Goal: Task Accomplishment & Management: Use online tool/utility

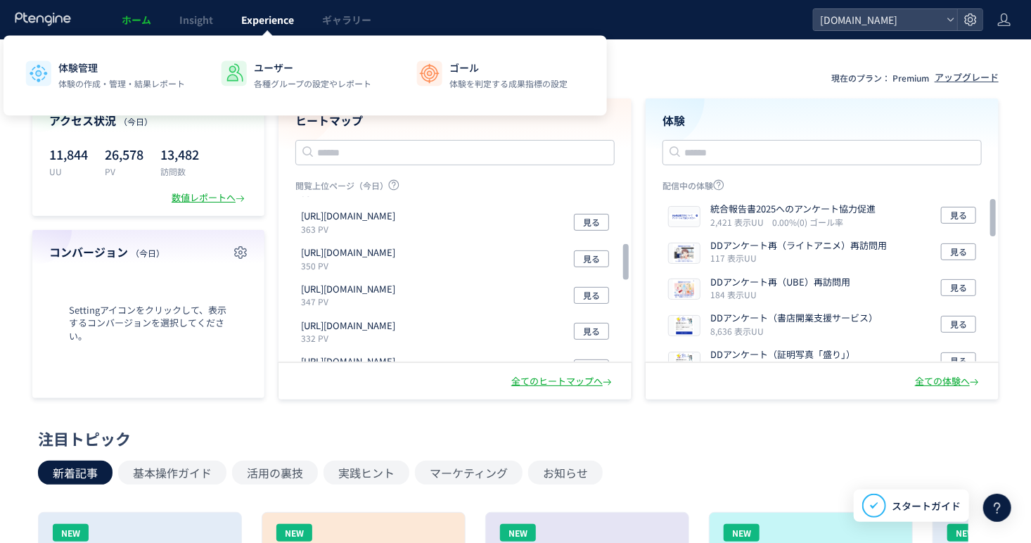
click at [256, 20] on span "Experience" at bounding box center [267, 20] width 53 height 14
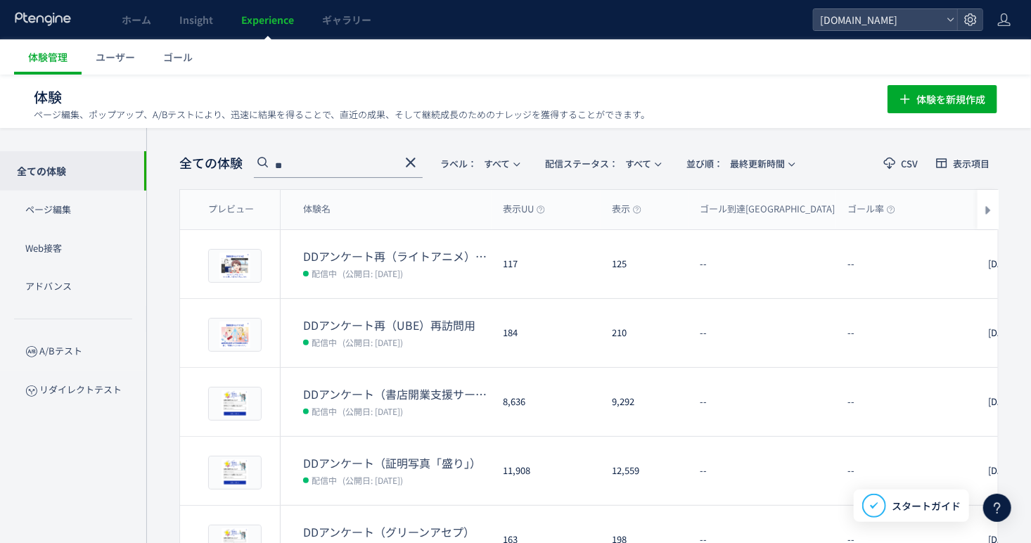
click at [321, 153] on div "**" at bounding box center [338, 165] width 169 height 25
click at [338, 156] on input "**" at bounding box center [338, 166] width 169 height 23
click at [312, 157] on input "**" at bounding box center [338, 166] width 169 height 23
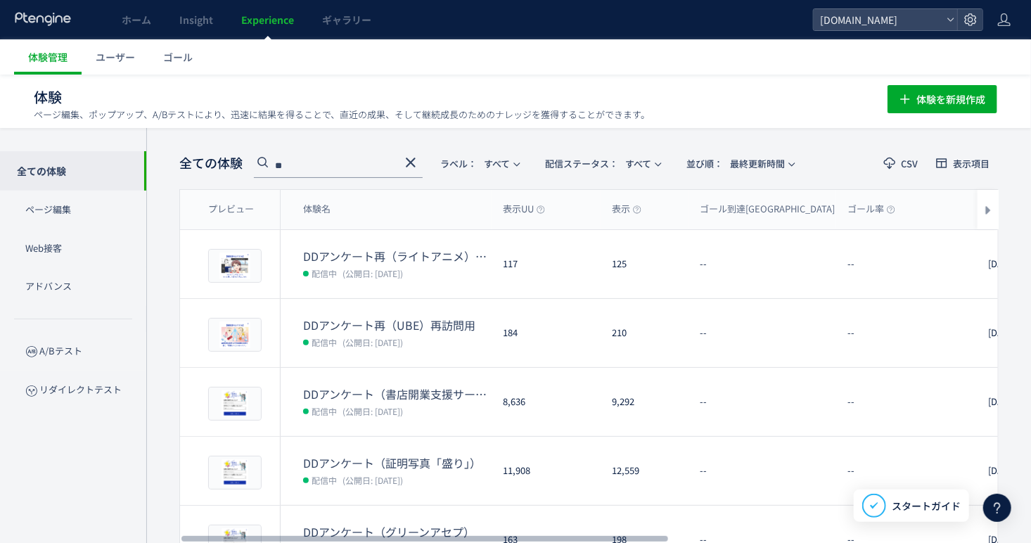
click at [312, 157] on input "**" at bounding box center [338, 166] width 169 height 23
click at [324, 165] on input "**" at bounding box center [338, 166] width 169 height 23
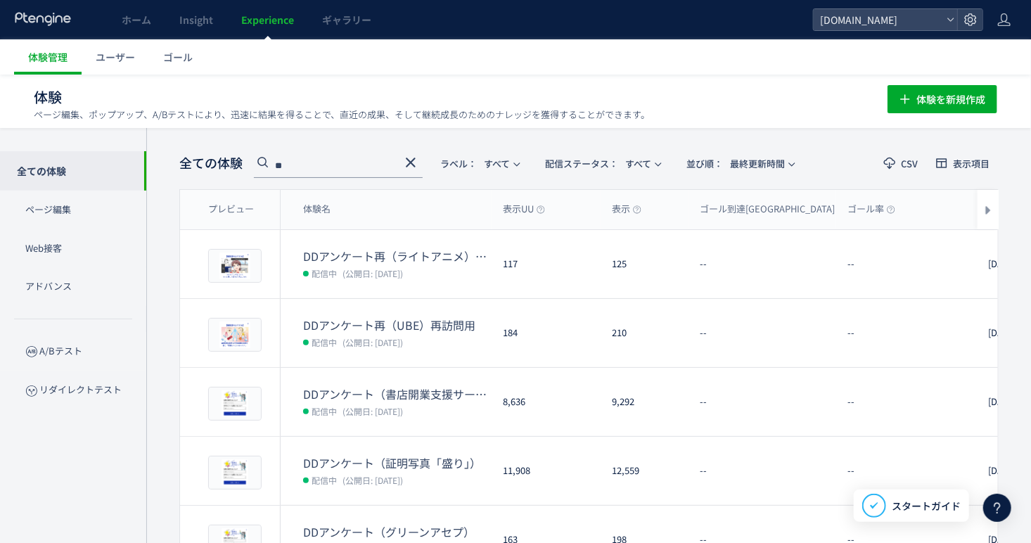
click at [324, 165] on input "**" at bounding box center [338, 166] width 169 height 23
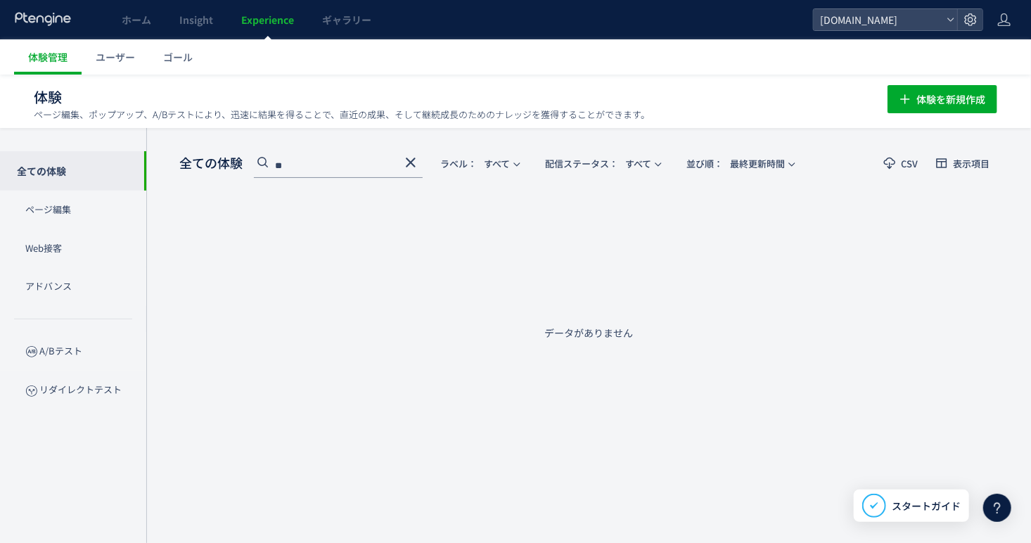
type input "*"
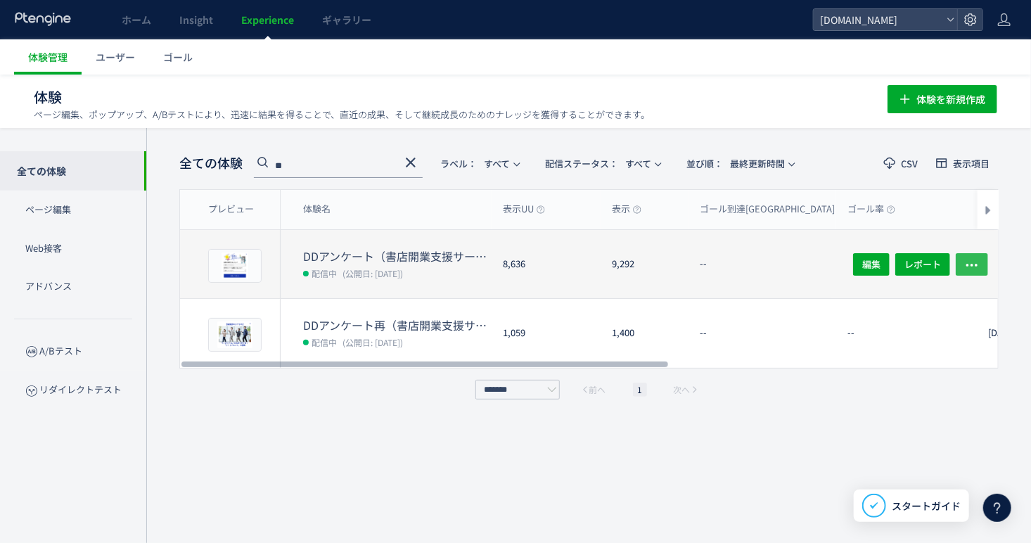
type input "**"
click at [976, 269] on icon "button" at bounding box center [972, 264] width 14 height 14
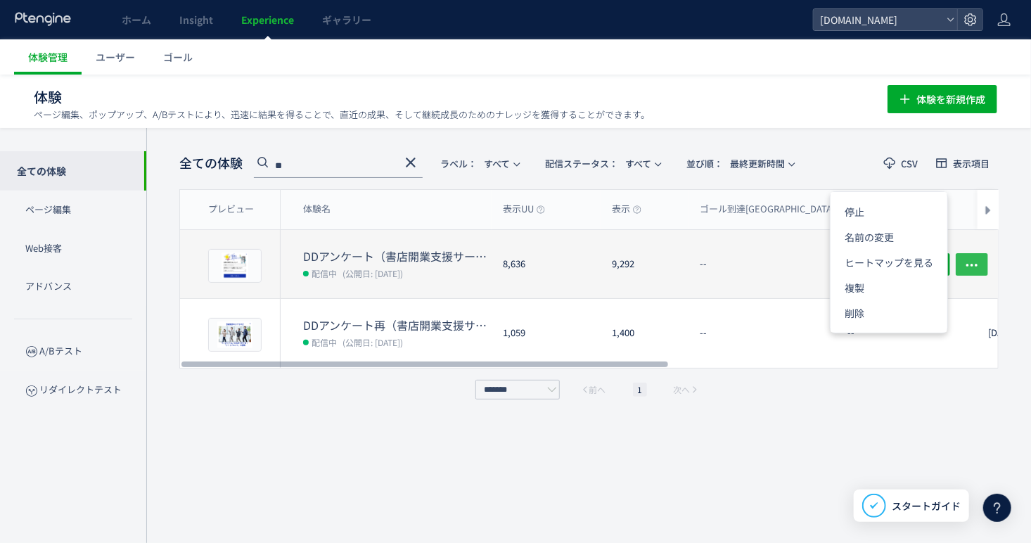
click at [976, 269] on icon "button" at bounding box center [972, 264] width 14 height 14
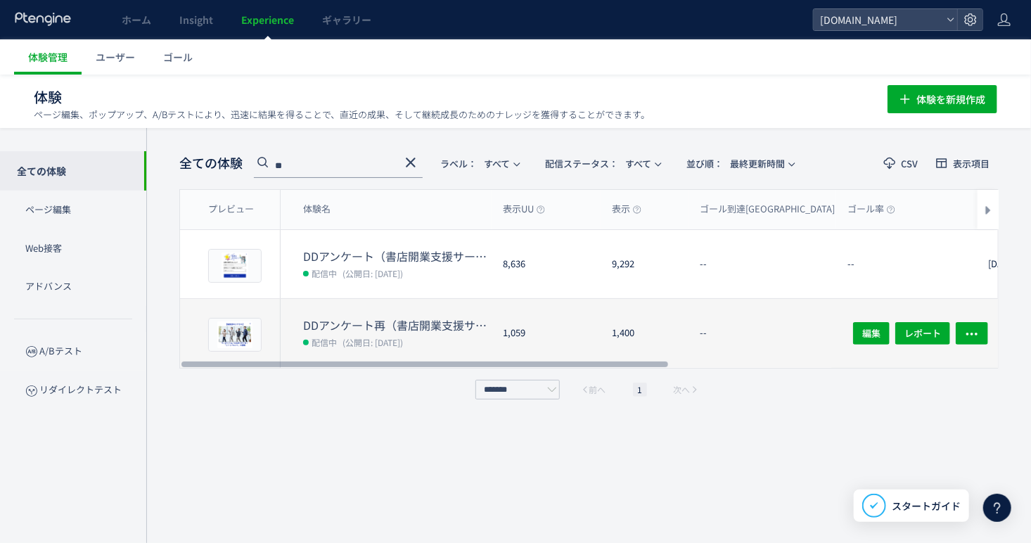
drag, startPoint x: 636, startPoint y: 361, endPoint x: 386, endPoint y: 332, distance: 252.1
click at [466, 367] on div at bounding box center [424, 364] width 487 height 8
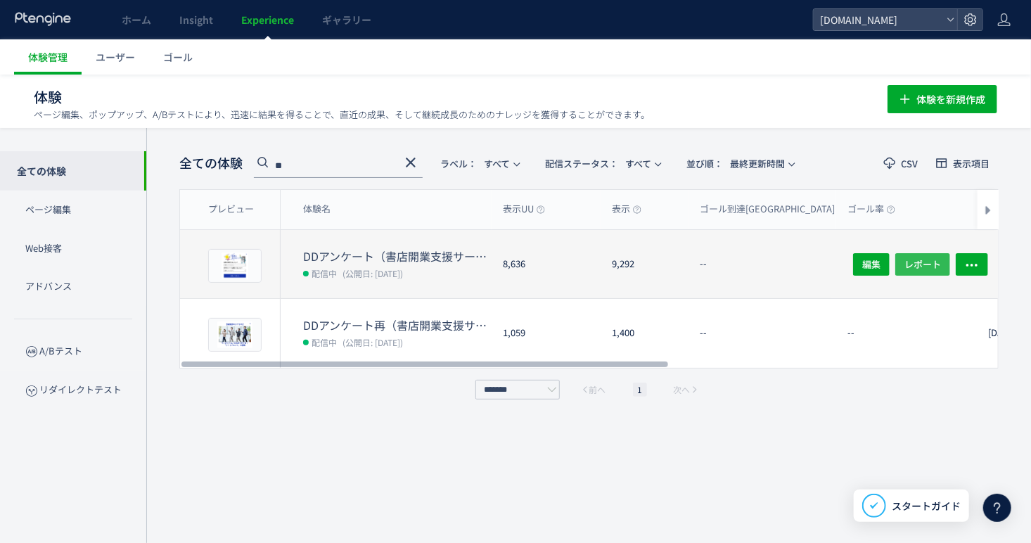
click at [929, 259] on span "レポート" at bounding box center [922, 263] width 37 height 23
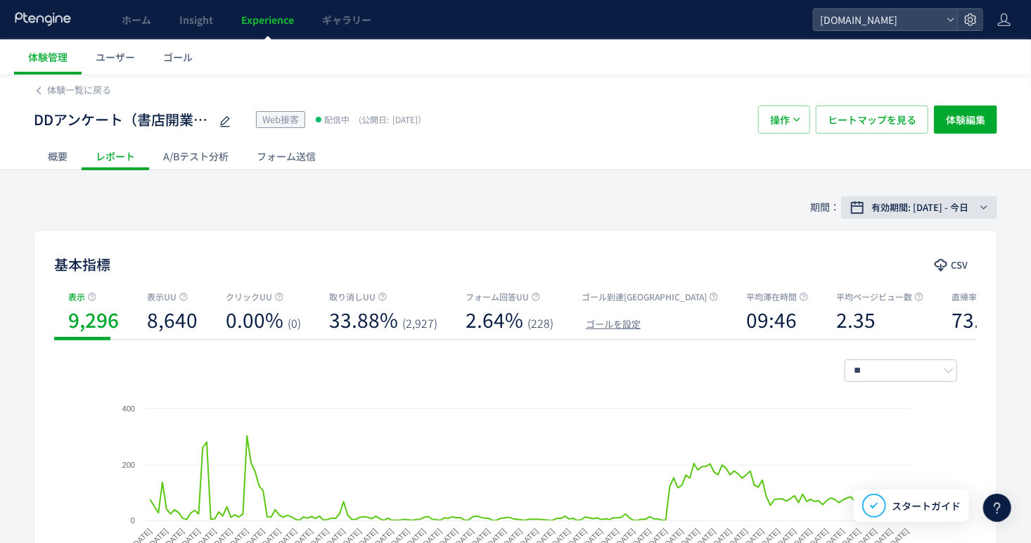
click at [980, 210] on icon "button" at bounding box center [984, 207] width 8 height 8
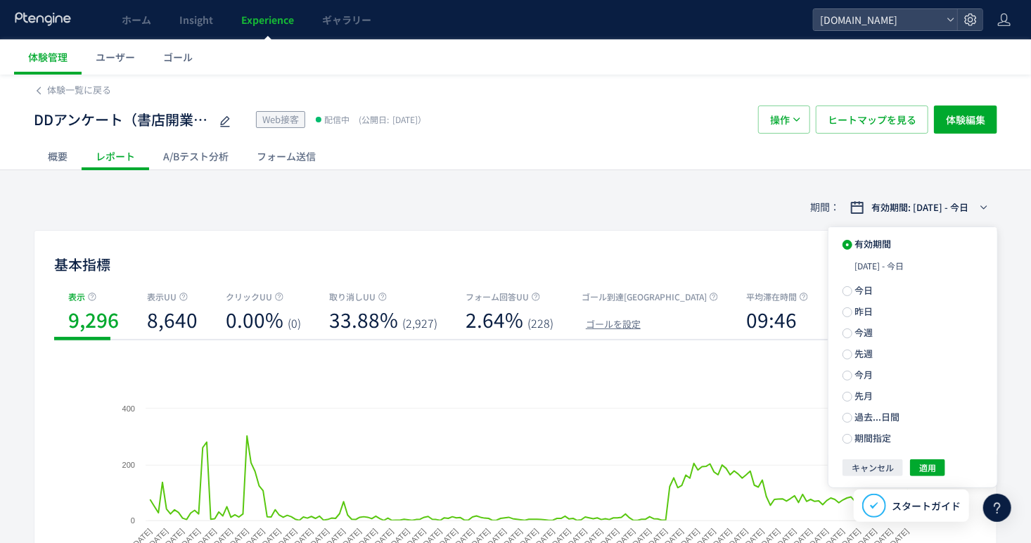
drag, startPoint x: 873, startPoint y: 402, endPoint x: 818, endPoint y: 433, distance: 62.6
click at [871, 407] on ul "有効期間 [DATE] - 今日 今日 昨日 今週 先週 今月 先月 過去...日間 期間指定" at bounding box center [912, 341] width 169 height 229
click at [843, 395] on span at bounding box center [848, 397] width 10 height 11
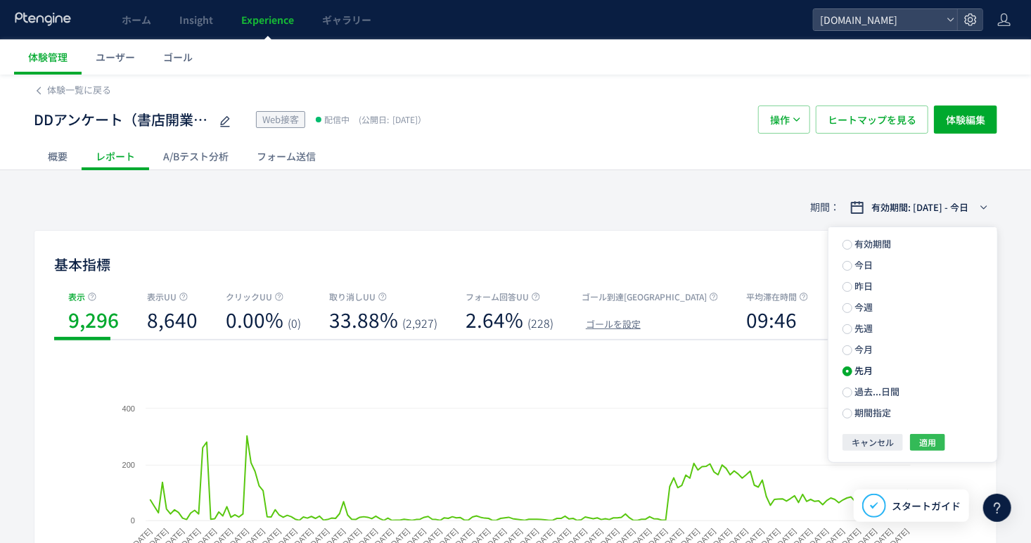
click at [933, 436] on span "適用" at bounding box center [927, 442] width 17 height 17
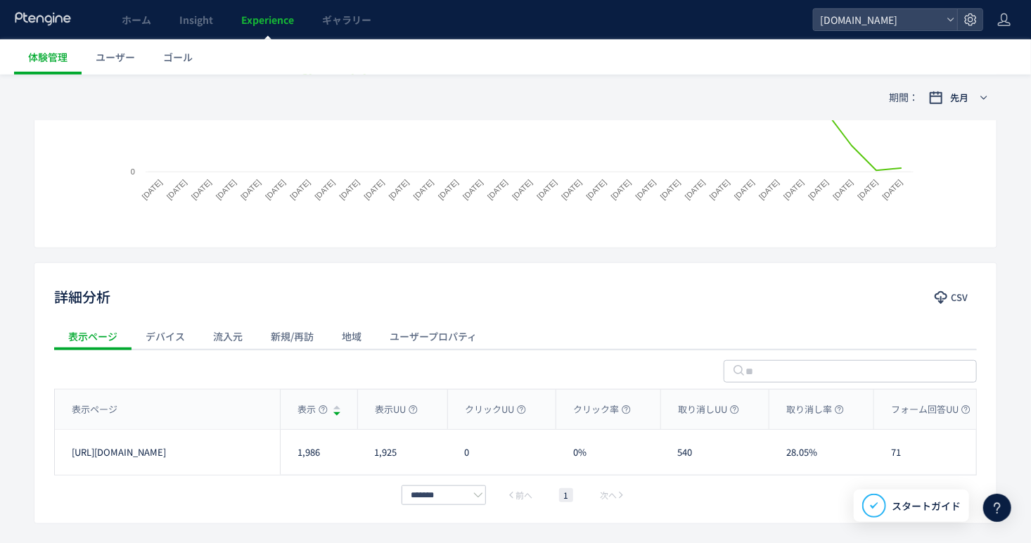
scroll to position [400, 0]
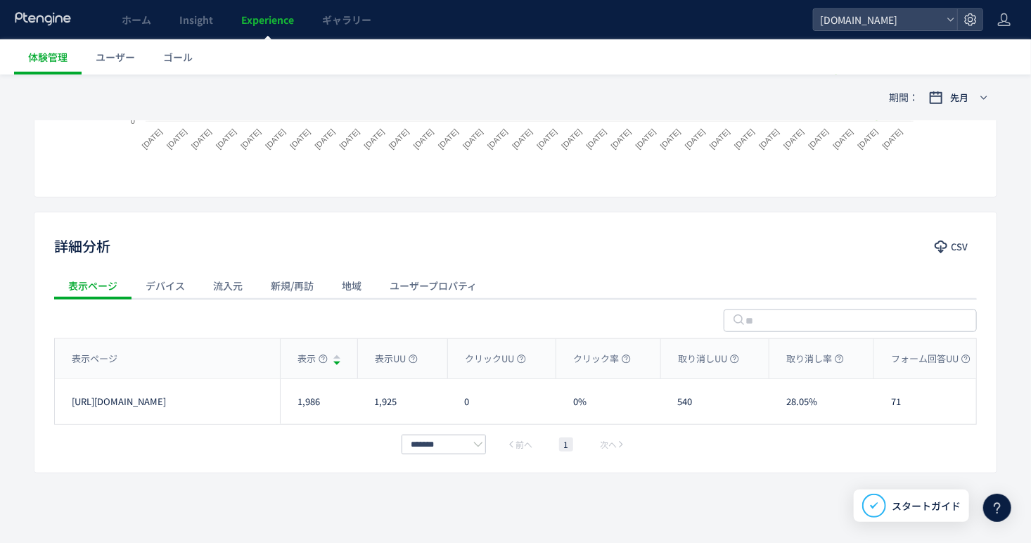
click at [215, 287] on div "流入元" at bounding box center [228, 285] width 58 height 28
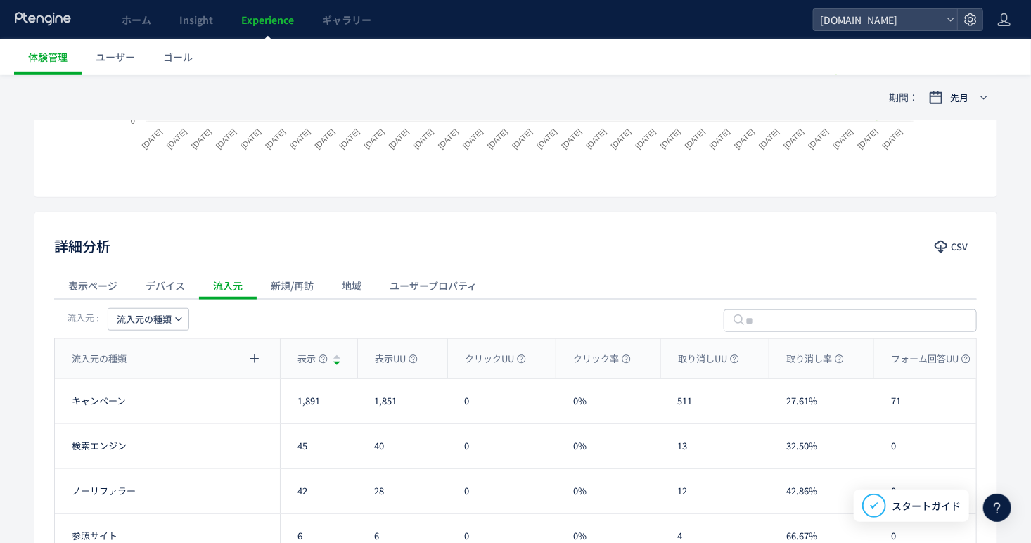
click at [154, 323] on span "流入元の種類" at bounding box center [144, 319] width 55 height 23
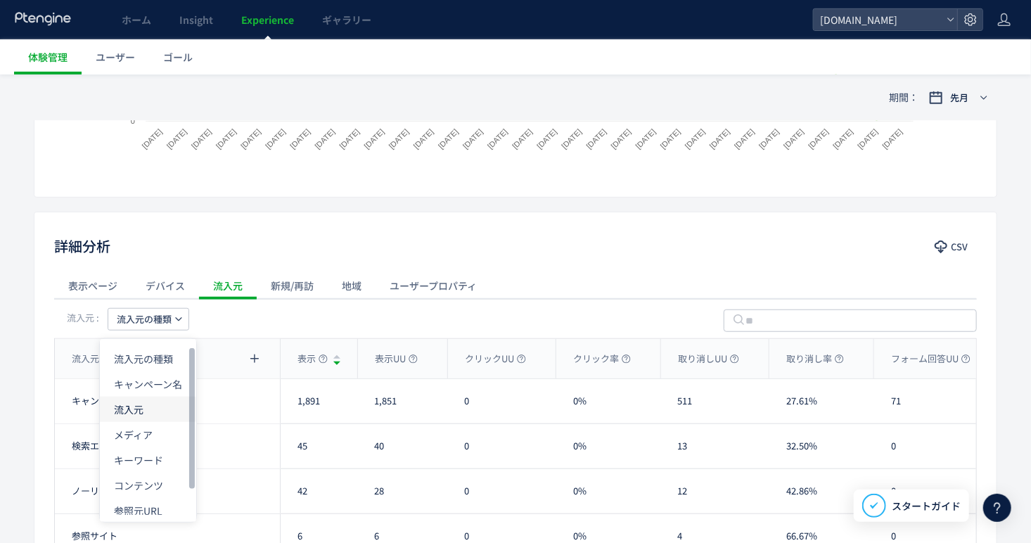
drag, startPoint x: 166, startPoint y: 402, endPoint x: 147, endPoint y: 407, distance: 19.6
click at [167, 402] on li "流入元" at bounding box center [148, 409] width 96 height 25
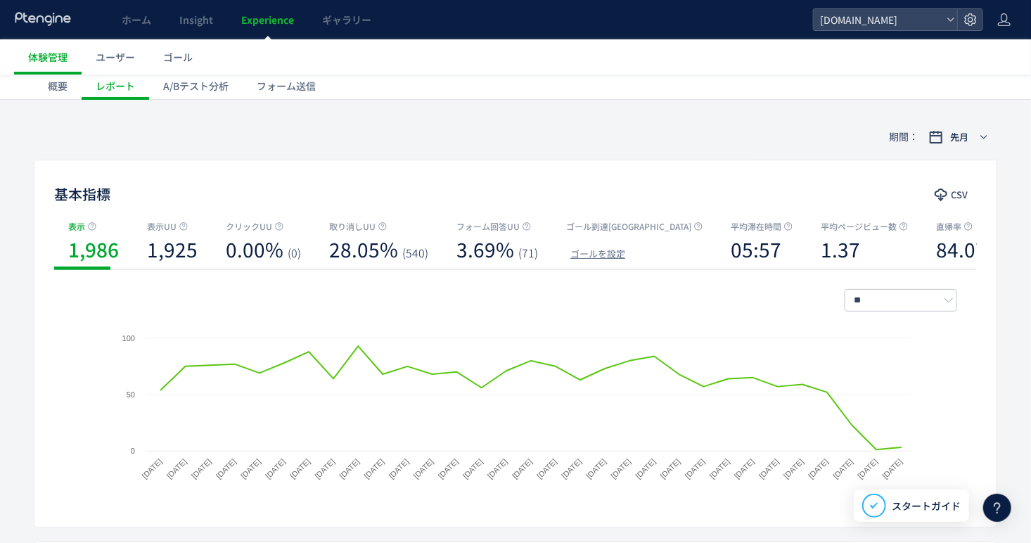
scroll to position [0, 0]
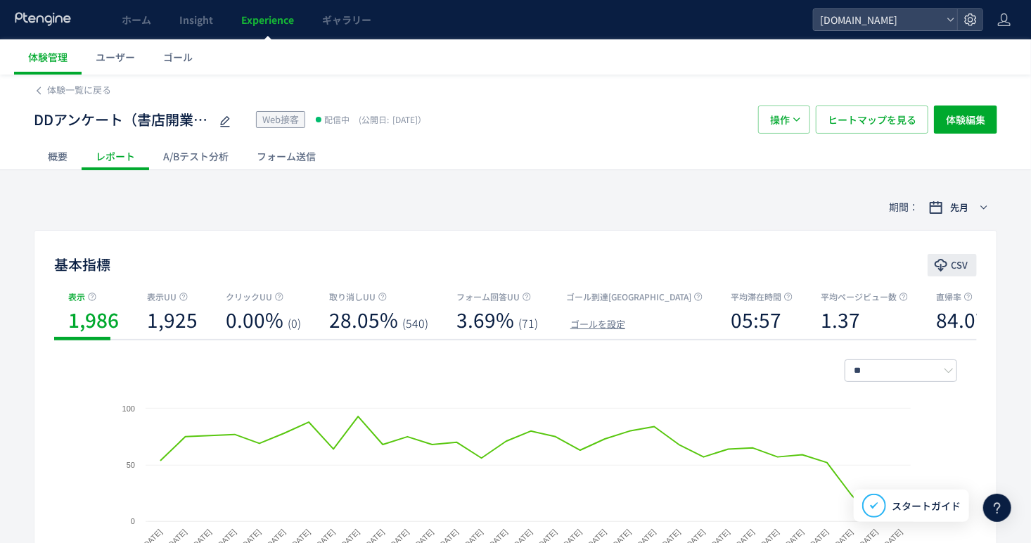
click at [956, 255] on span "CSV" at bounding box center [959, 265] width 17 height 23
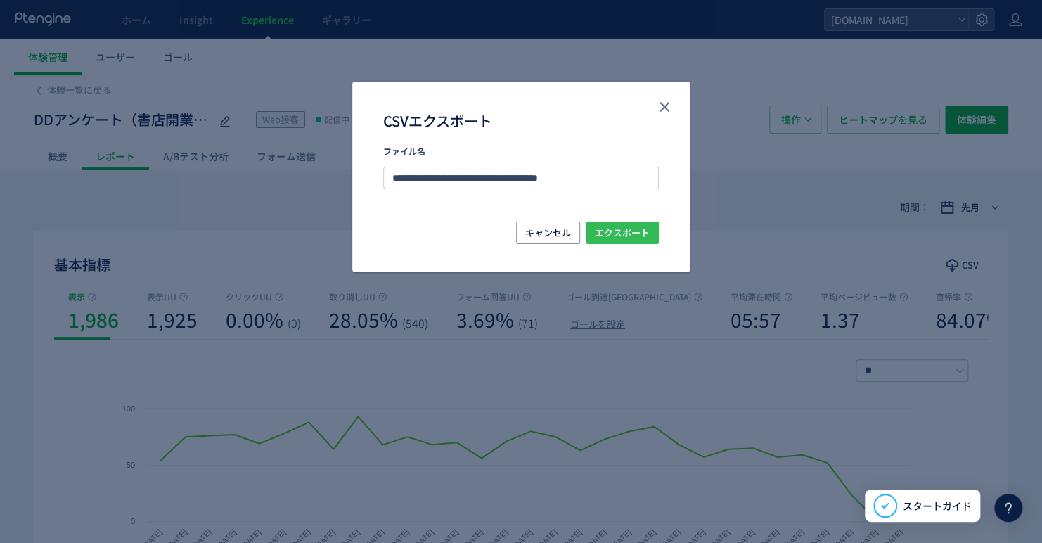
click at [625, 232] on span "エクスポート" at bounding box center [622, 233] width 55 height 23
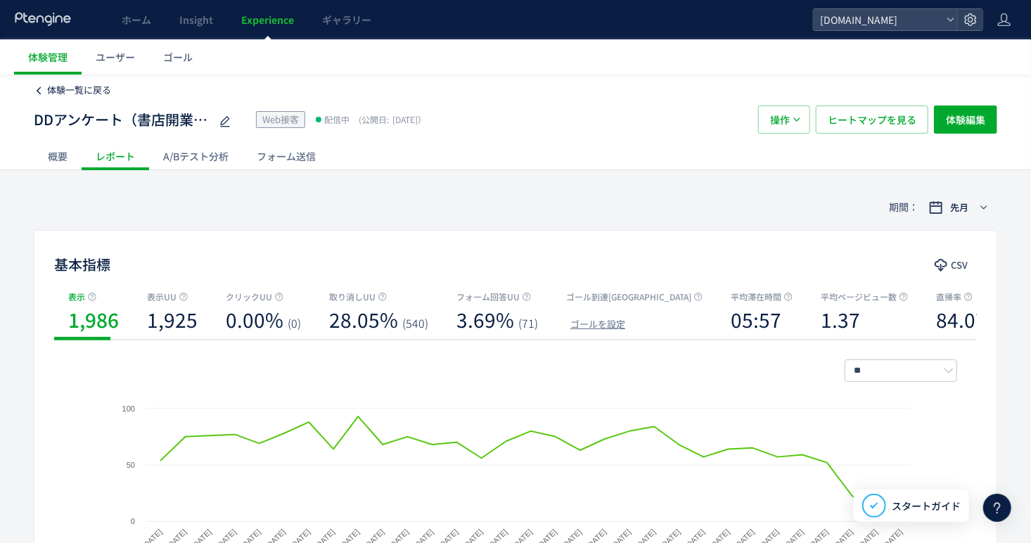
click at [95, 84] on span "体験一覧に戻る" at bounding box center [79, 89] width 64 height 13
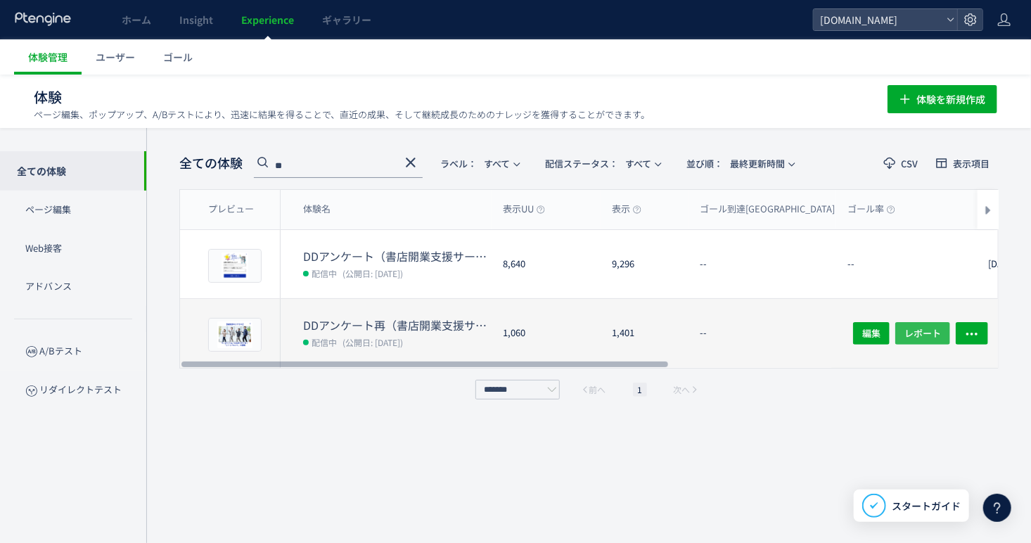
click at [918, 327] on span "レポート" at bounding box center [922, 333] width 37 height 23
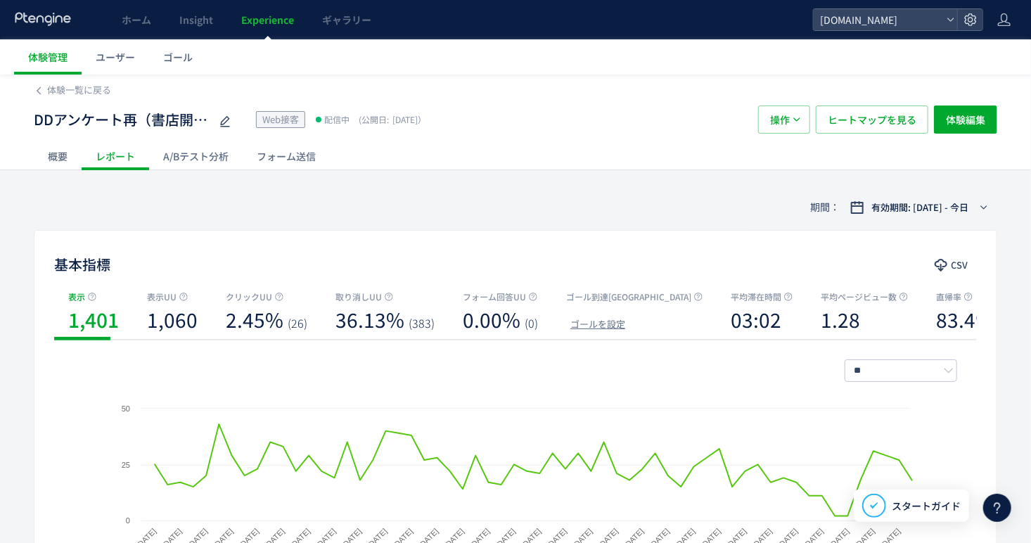
scroll to position [400, 0]
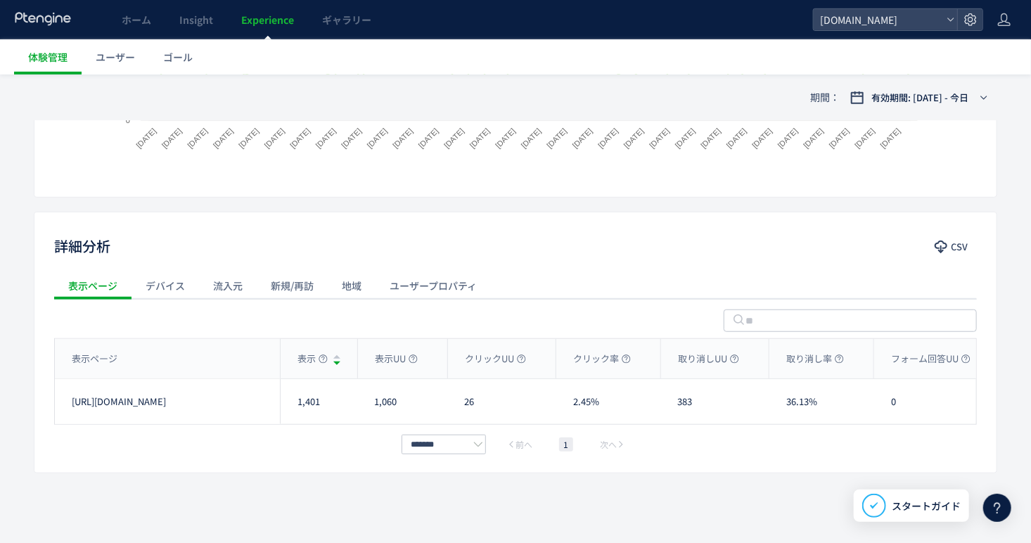
click at [217, 298] on div "流入元" at bounding box center [228, 285] width 58 height 28
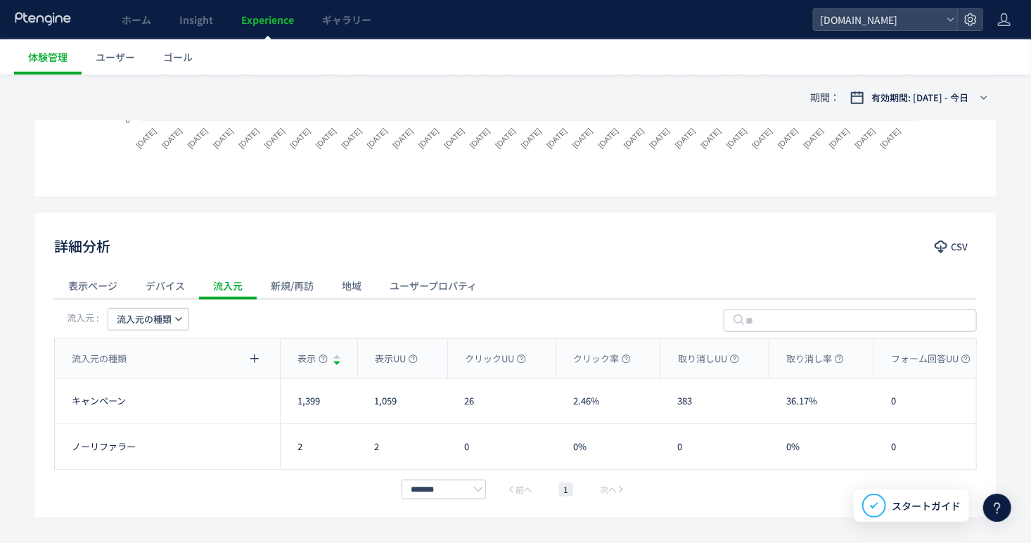
click at [169, 322] on span "流入元の種類" at bounding box center [144, 319] width 55 height 23
click at [143, 404] on li "流入元" at bounding box center [148, 409] width 96 height 25
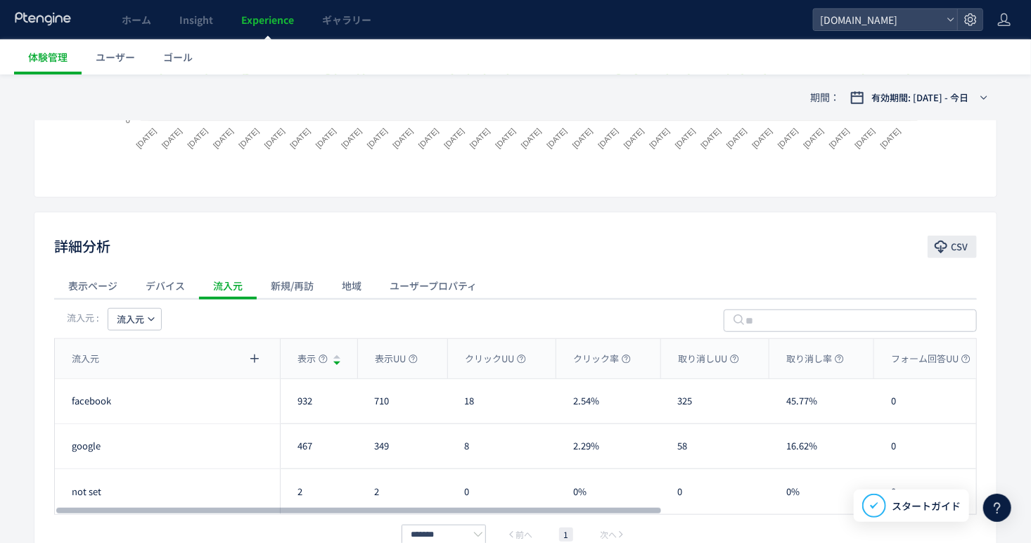
click at [949, 248] on button "CSV" at bounding box center [952, 247] width 49 height 23
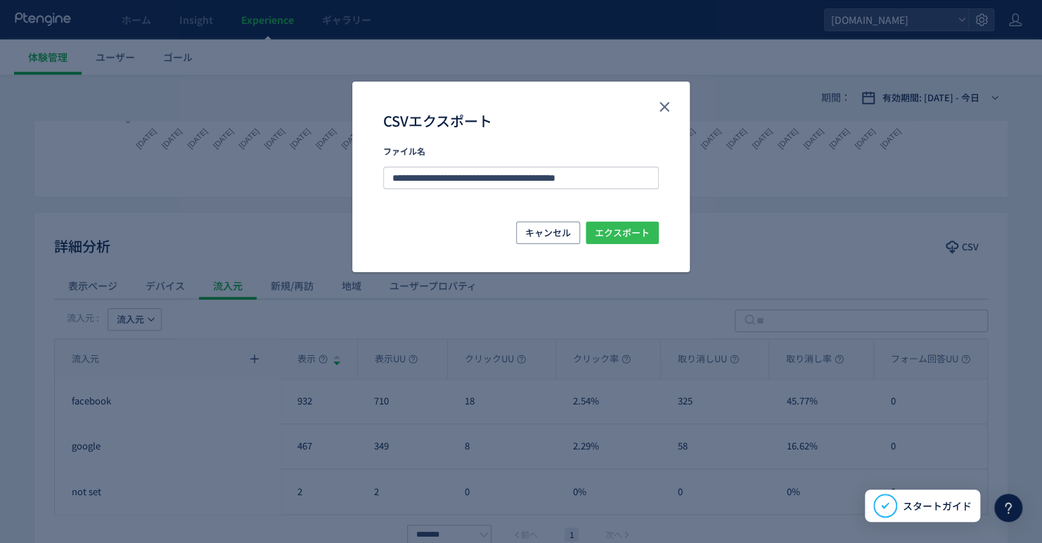
click at [634, 236] on span "エクスポート" at bounding box center [622, 233] width 55 height 23
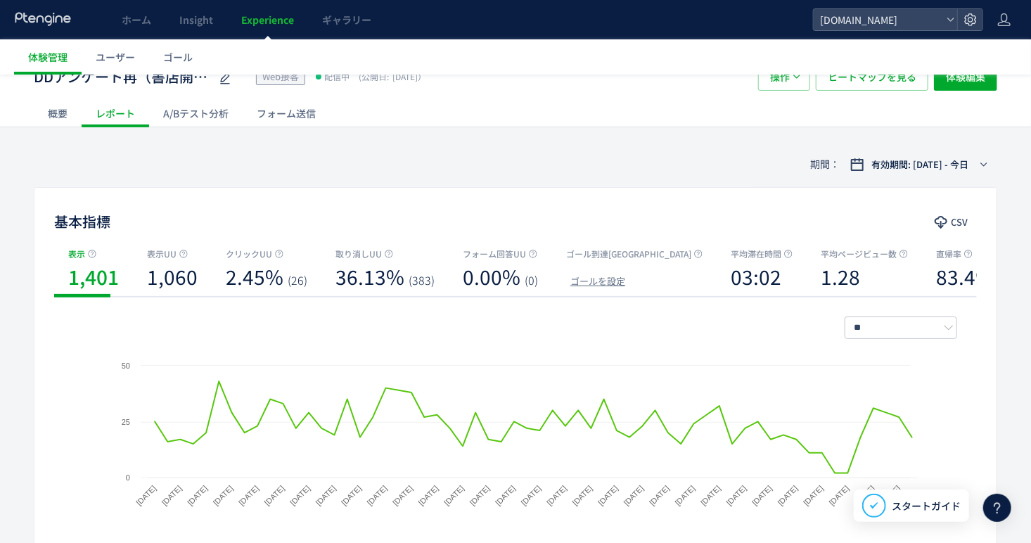
scroll to position [0, 0]
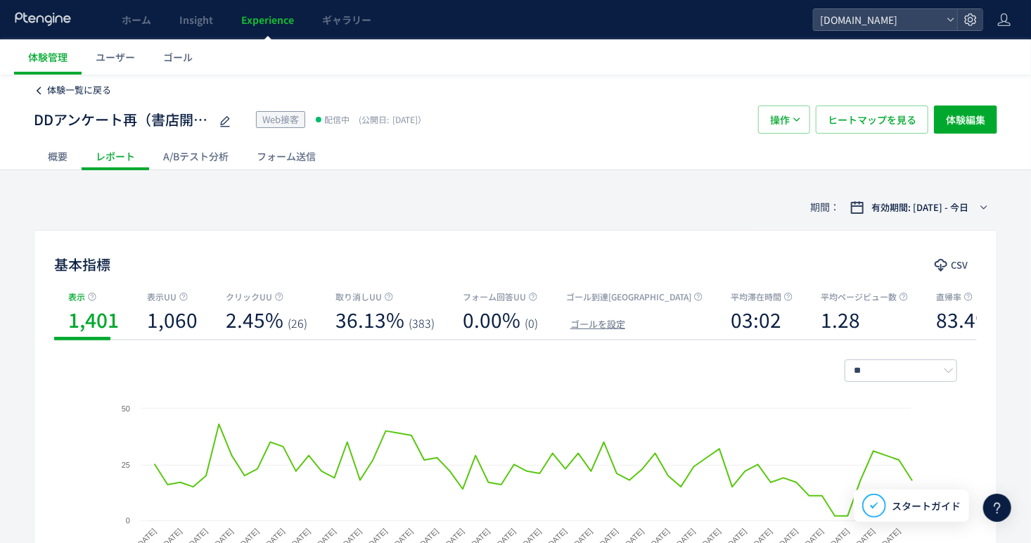
click at [58, 96] on span "体験一覧に戻る" at bounding box center [79, 89] width 64 height 13
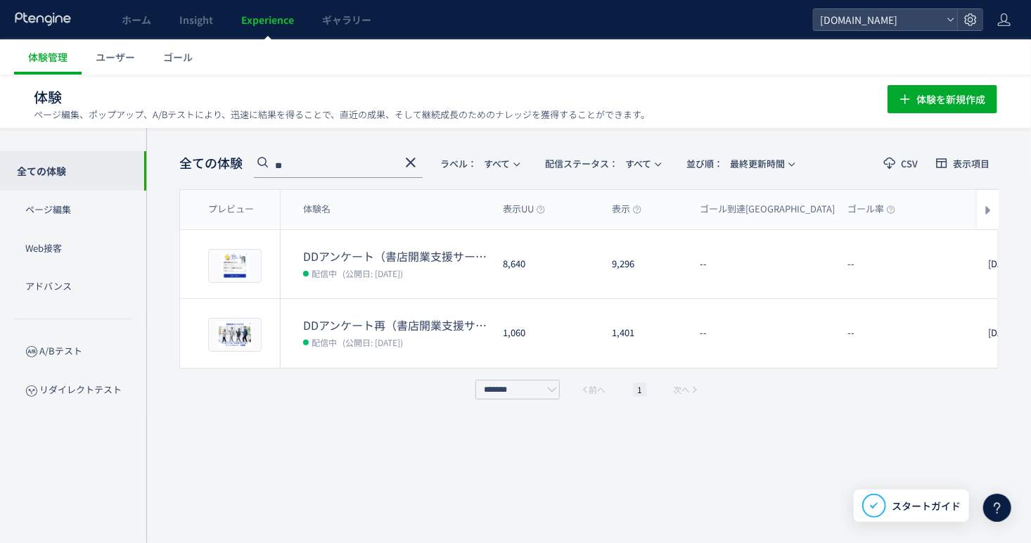
drag, startPoint x: 105, startPoint y: 492, endPoint x: 46, endPoint y: 488, distance: 59.2
click at [105, 492] on div "全ての体験 ページ編集 Web接客 アドバンス A/Bテスト リダイレクトテスト" at bounding box center [73, 335] width 146 height 415
click at [270, 166] on icon at bounding box center [262, 161] width 17 height 17
click at [314, 163] on input "**" at bounding box center [338, 166] width 169 height 23
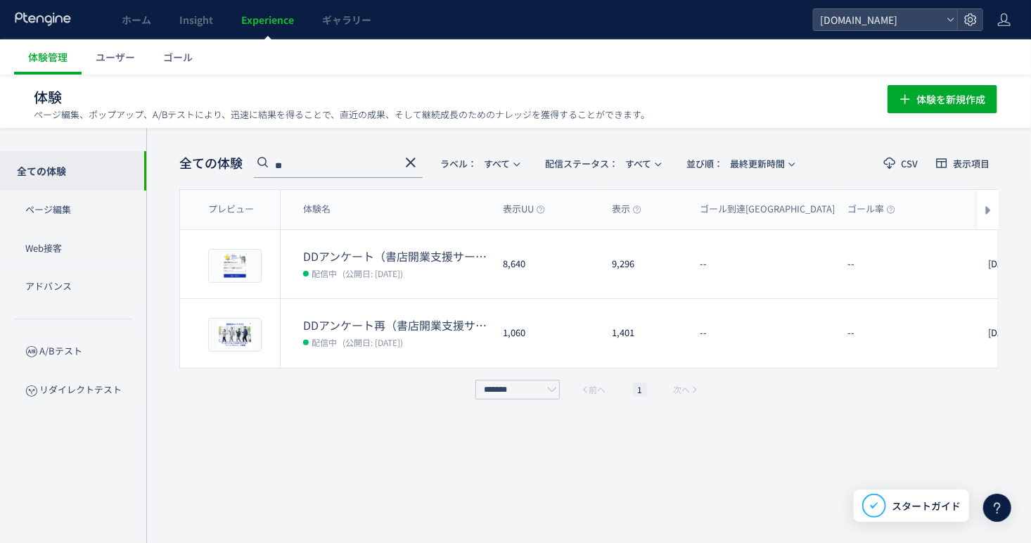
click at [314, 163] on input "**" at bounding box center [338, 166] width 169 height 23
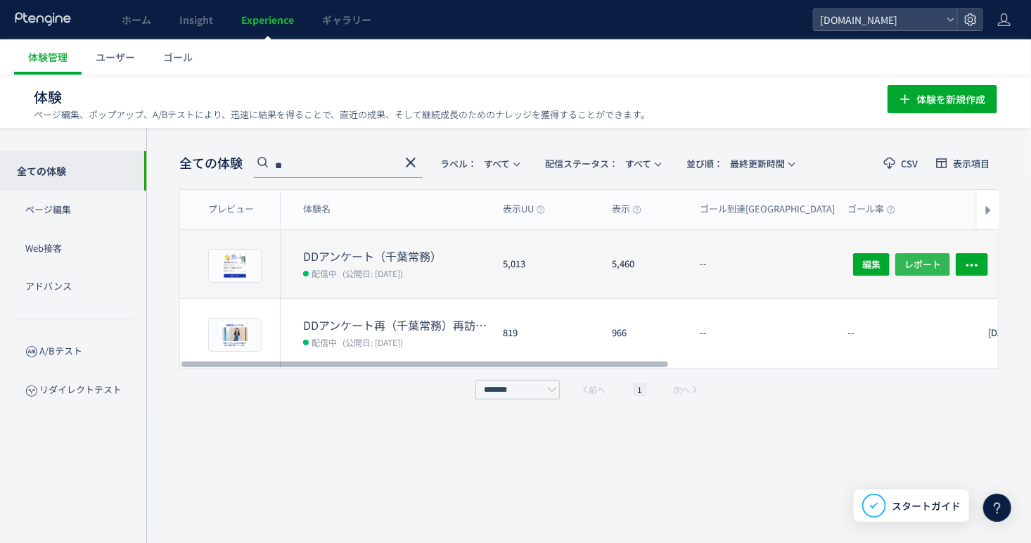
type input "**"
click at [904, 264] on span "レポート" at bounding box center [922, 263] width 37 height 23
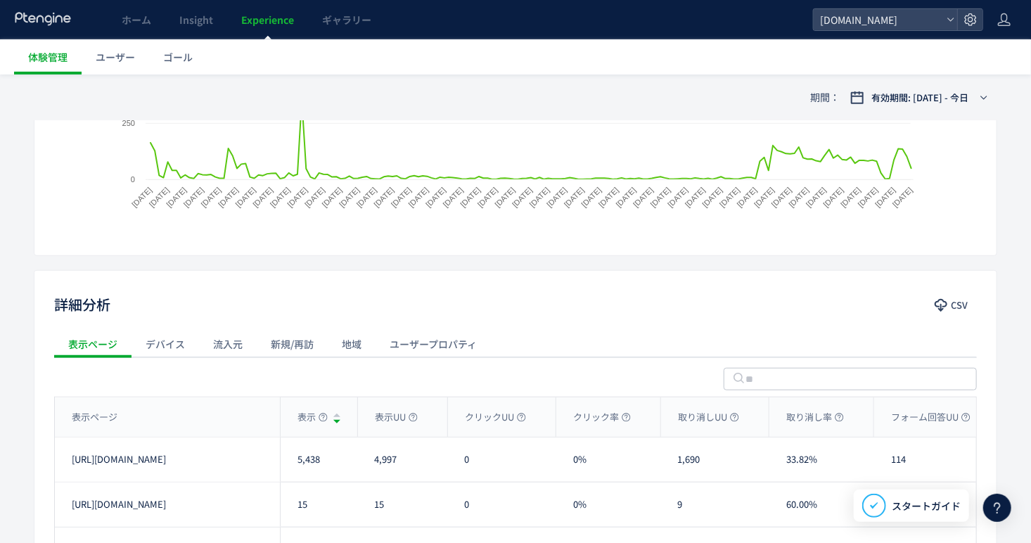
scroll to position [352, 0]
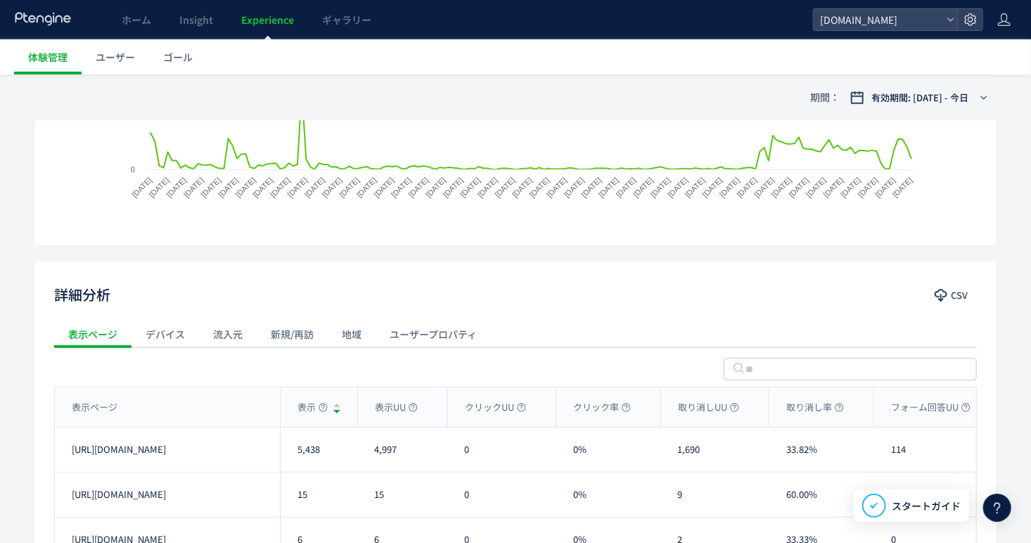
click at [218, 340] on div "流入元" at bounding box center [228, 334] width 58 height 28
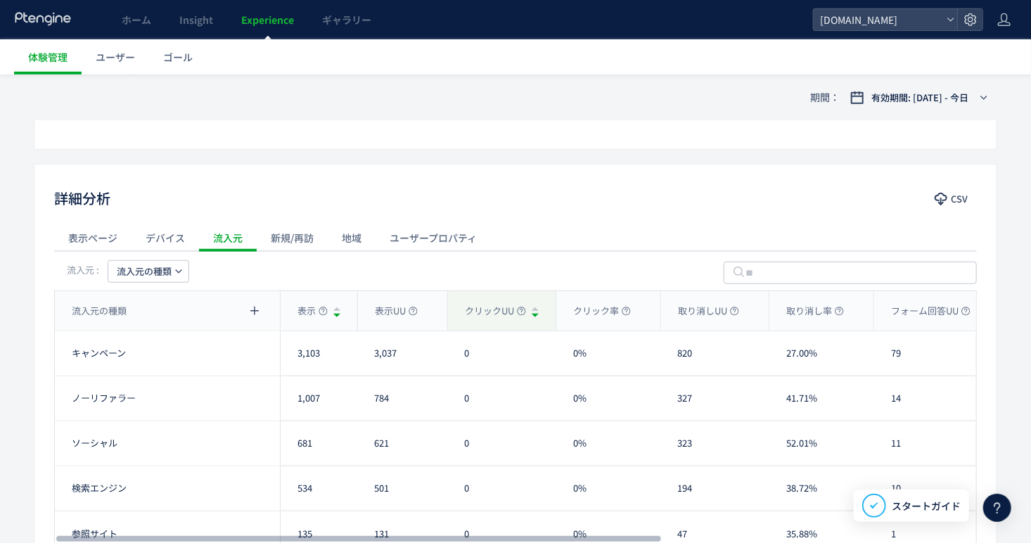
scroll to position [492, 0]
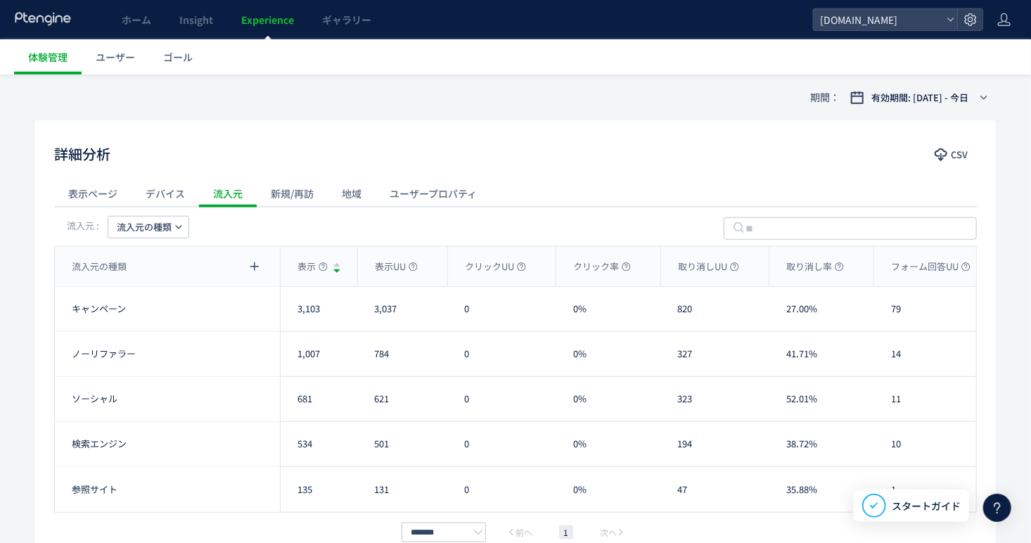
click at [135, 232] on span "流入元の種類" at bounding box center [144, 227] width 55 height 23
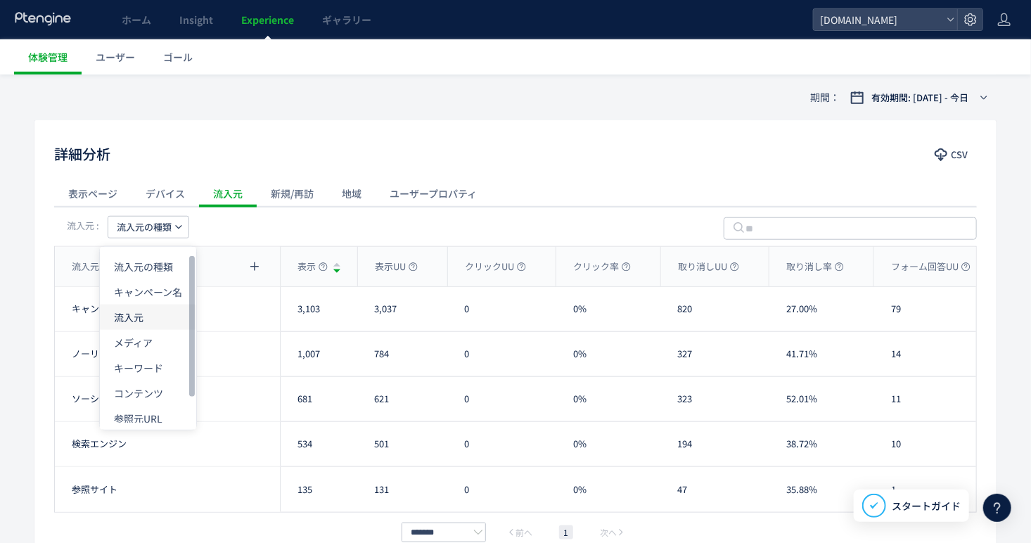
click at [153, 318] on li "流入元" at bounding box center [148, 317] width 96 height 25
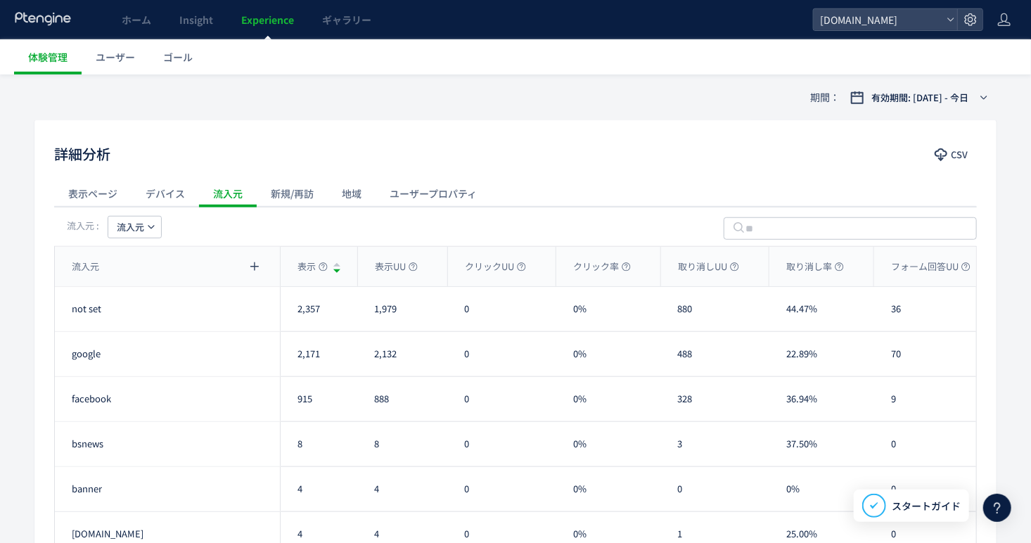
click at [310, 197] on div "新規/再訪" at bounding box center [292, 193] width 71 height 28
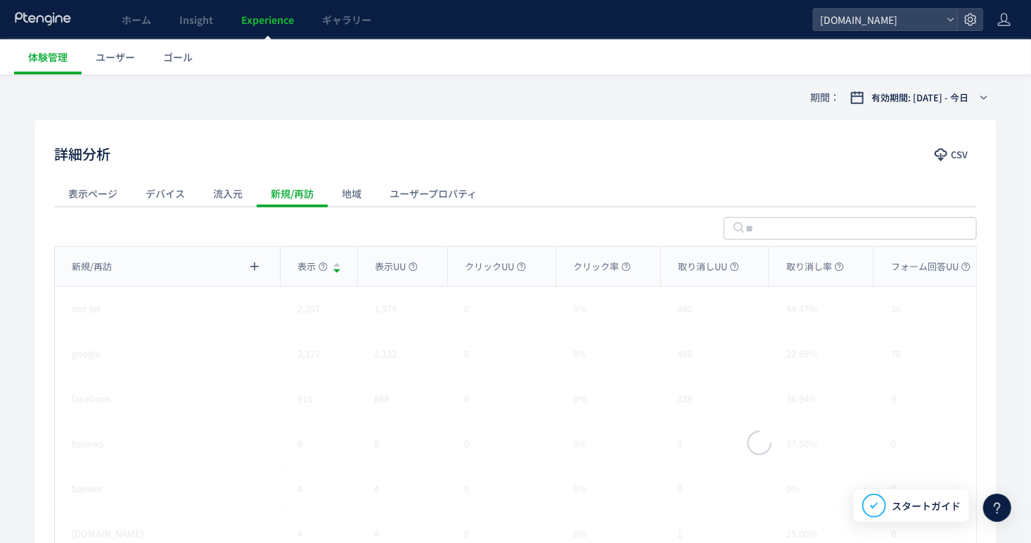
scroll to position [445, 0]
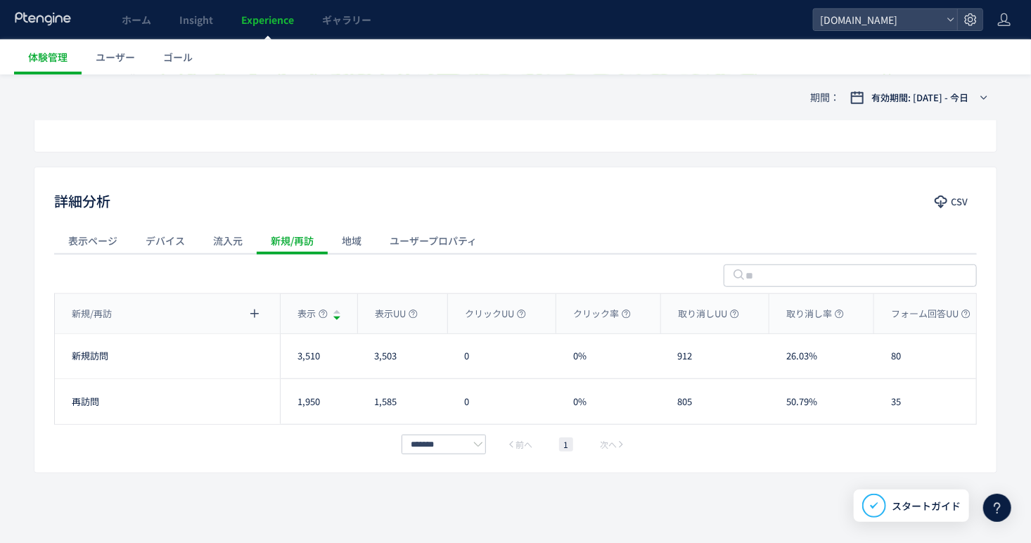
click at [226, 248] on div "流入元" at bounding box center [228, 240] width 58 height 28
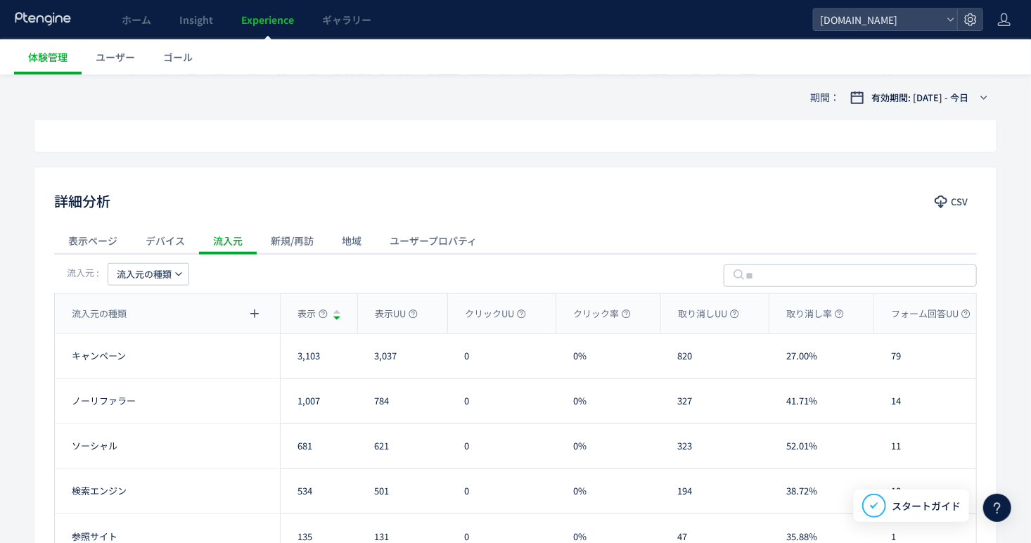
click at [137, 270] on span "流入元の種類" at bounding box center [144, 274] width 55 height 23
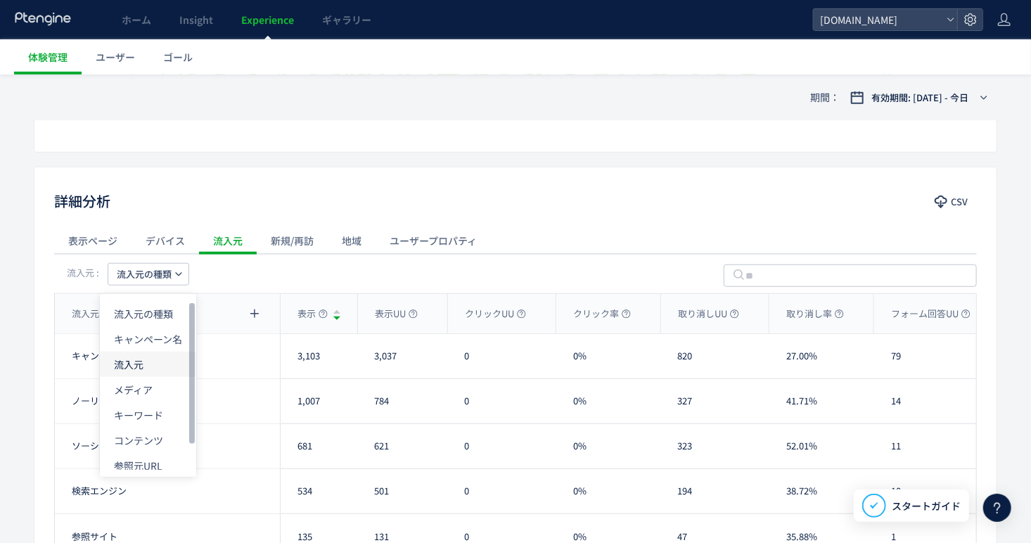
click at [143, 370] on li "流入元" at bounding box center [148, 364] width 96 height 25
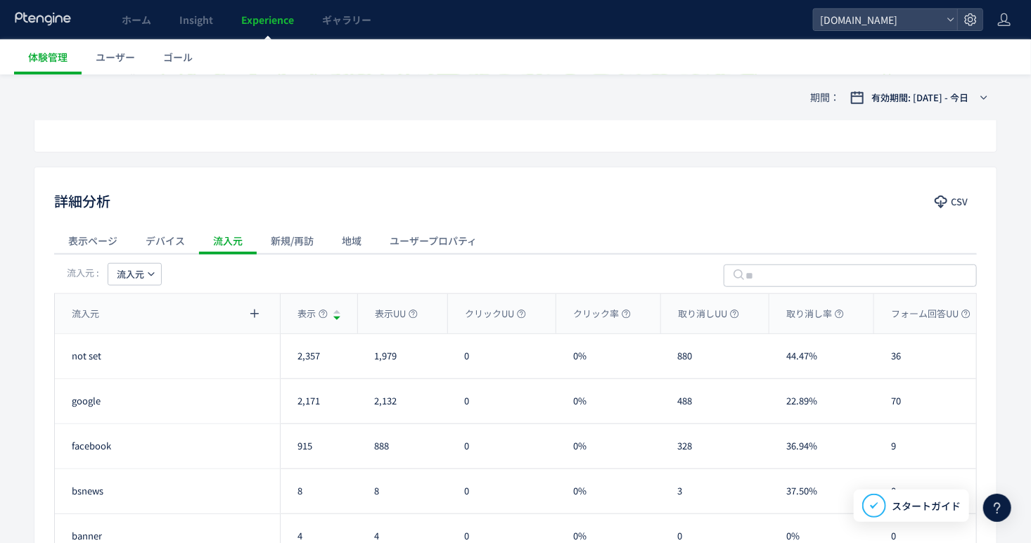
click at [148, 279] on button "流入元" at bounding box center [135, 274] width 54 height 23
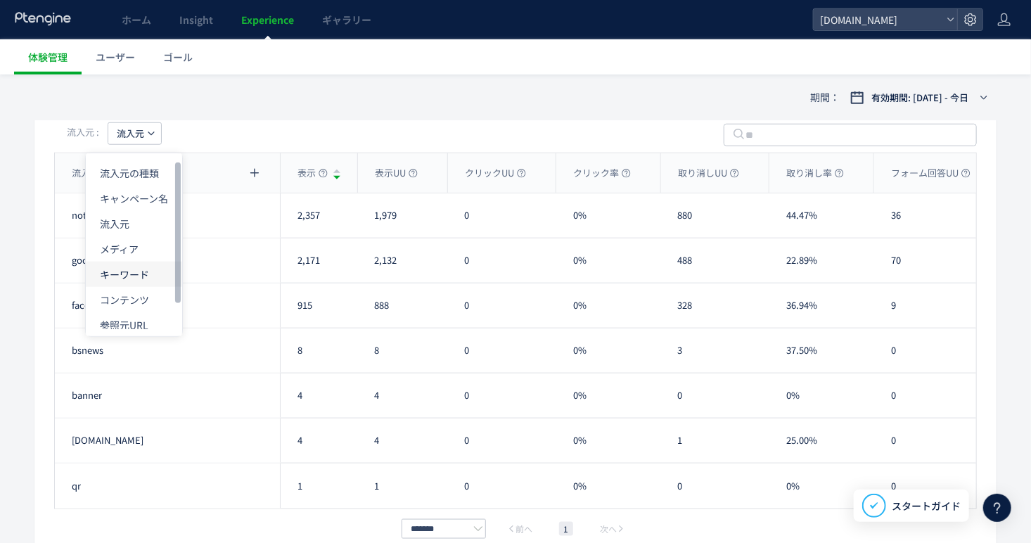
scroll to position [515, 0]
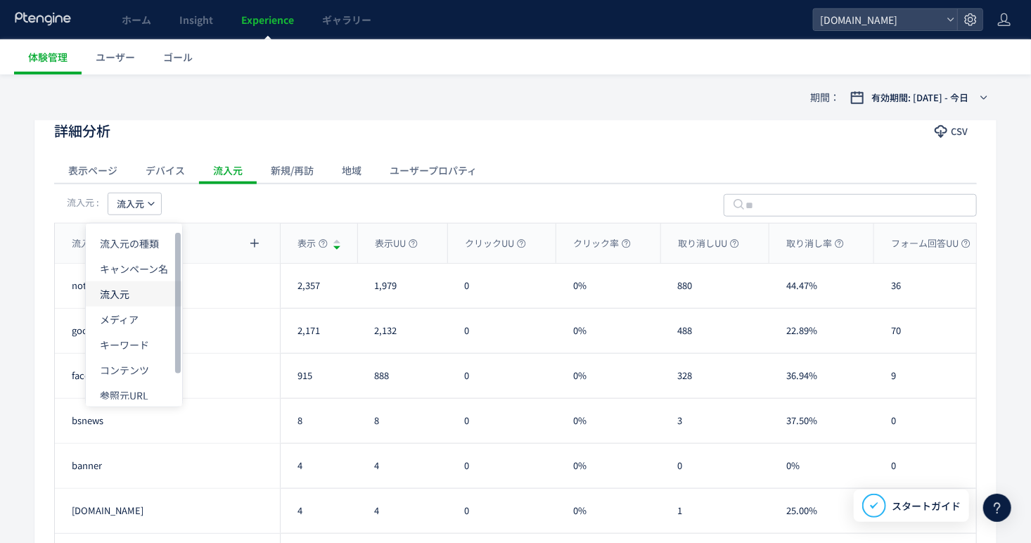
click at [161, 291] on li "流入元" at bounding box center [134, 293] width 96 height 25
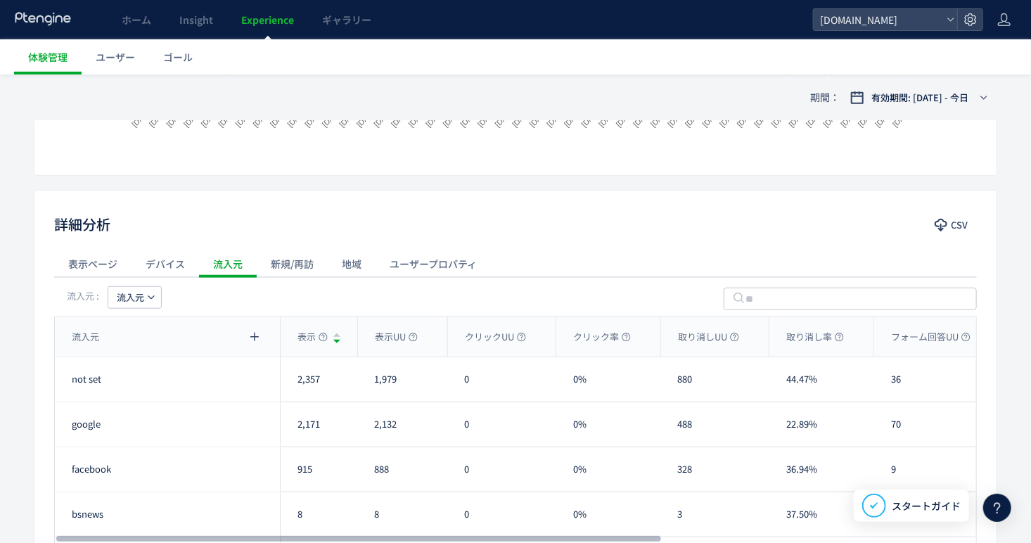
scroll to position [0, 0]
